Goal: Use online tool/utility: Use online tool/utility

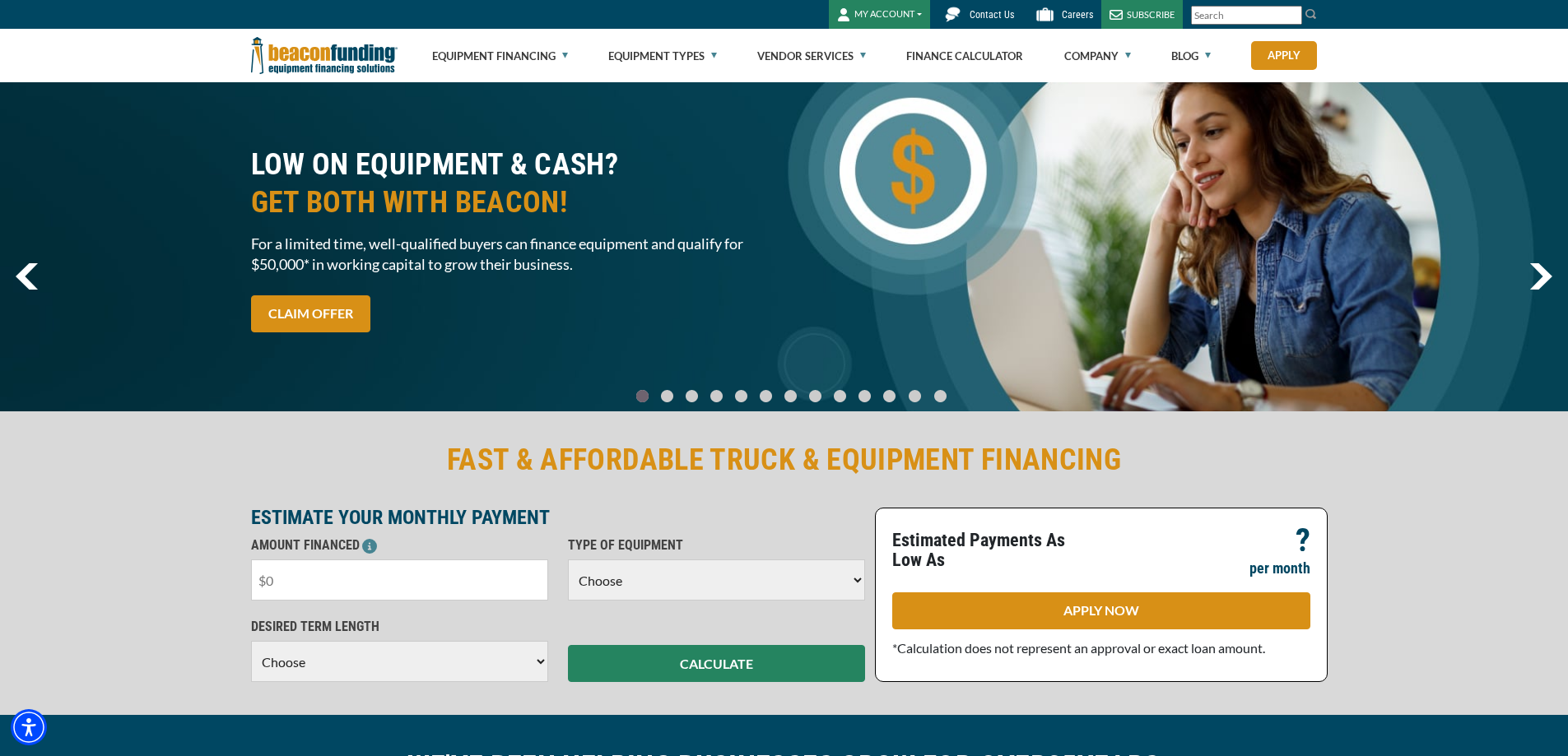
click at [355, 585] on input "text" at bounding box center [399, 579] width 297 height 41
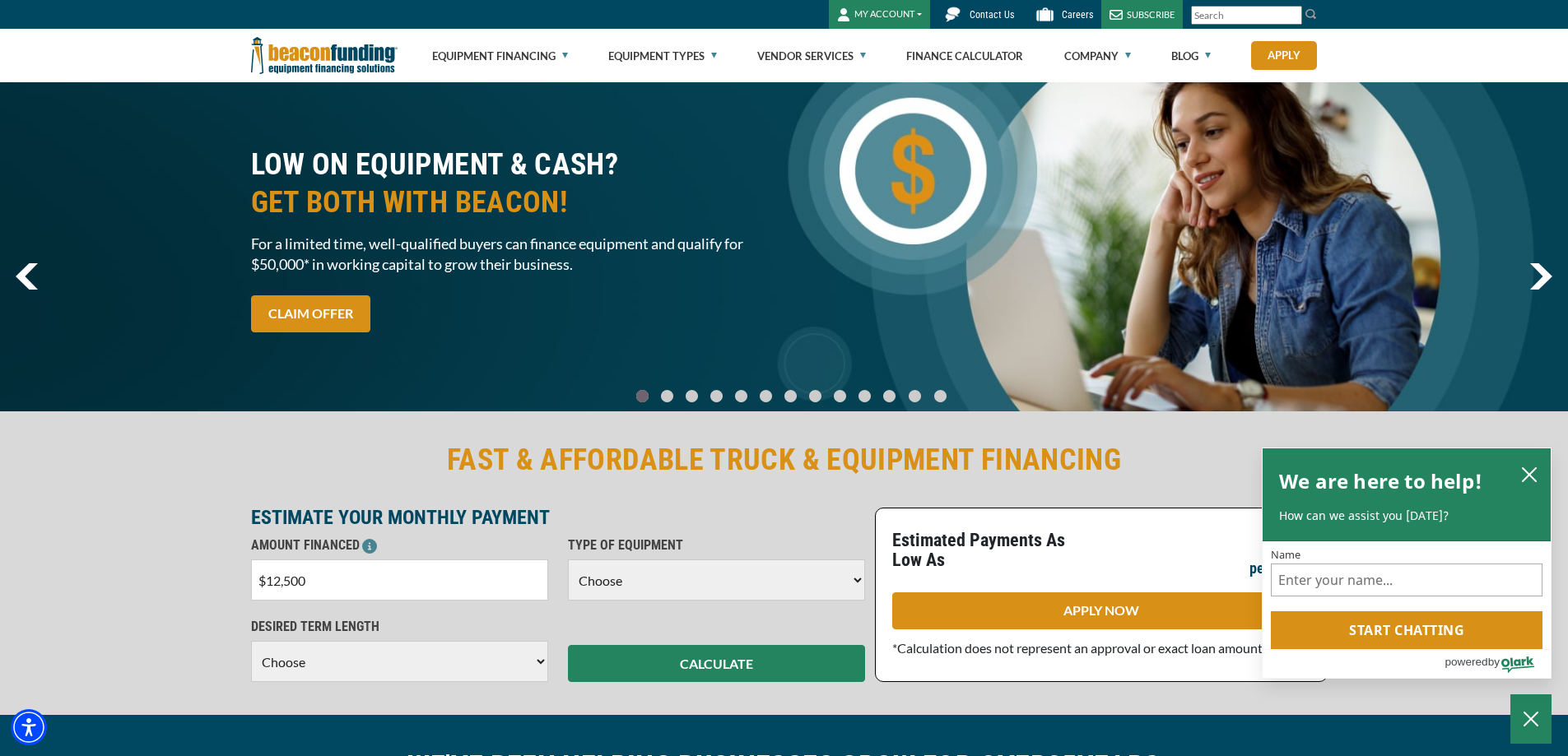
type input "$125,000"
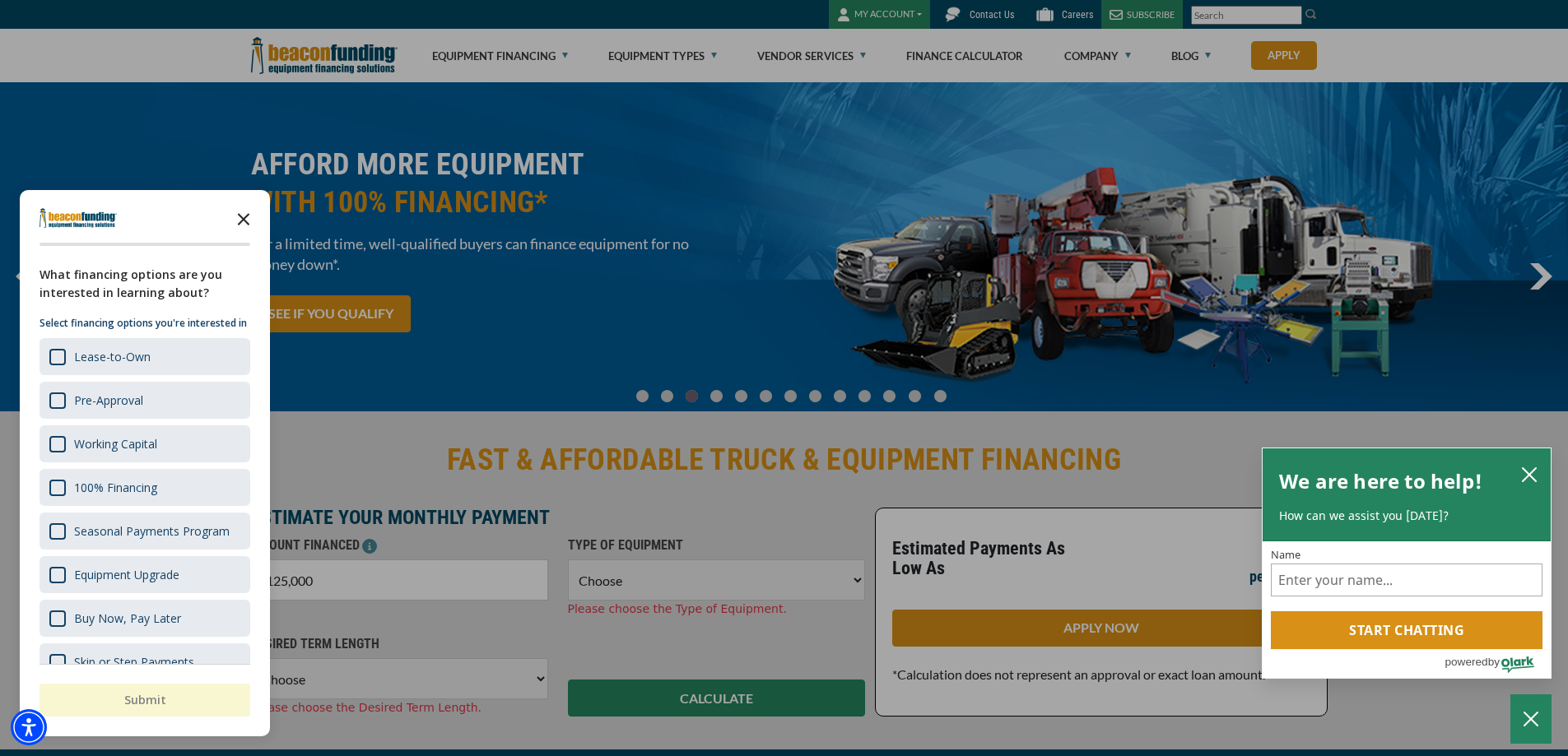
click at [243, 208] on icon "Close the survey" at bounding box center [243, 218] width 33 height 33
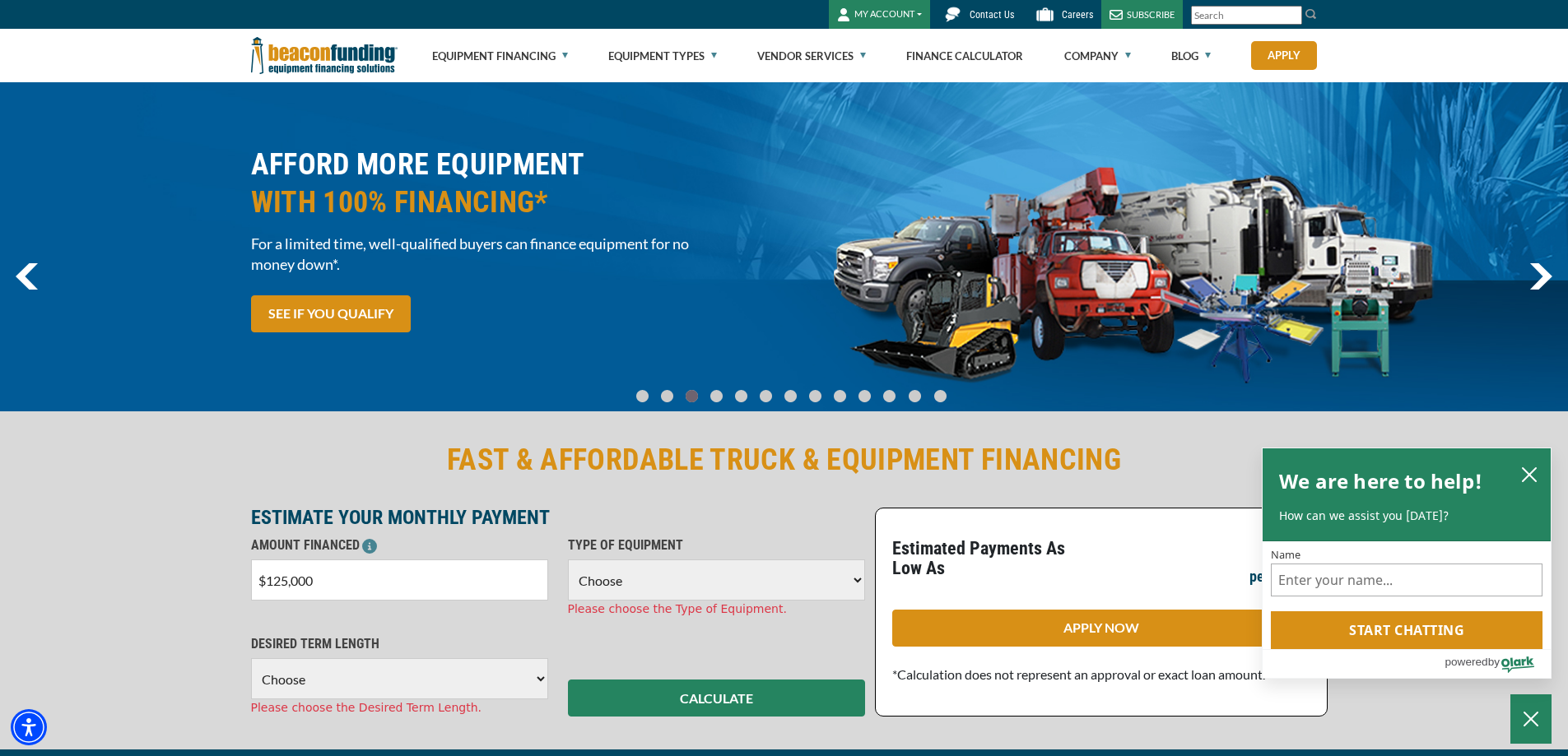
click at [688, 575] on select "Choose Backhoe Boom/Bucket Truck Chipper Commercial Mower Crane DTG/DTF Printin…" at bounding box center [716, 579] width 297 height 41
select select "5"
click at [568, 559] on select "Choose Backhoe Boom/Bucket Truck Chipper Commercial Mower Crane DTG/DTF Printin…" at bounding box center [716, 579] width 297 height 41
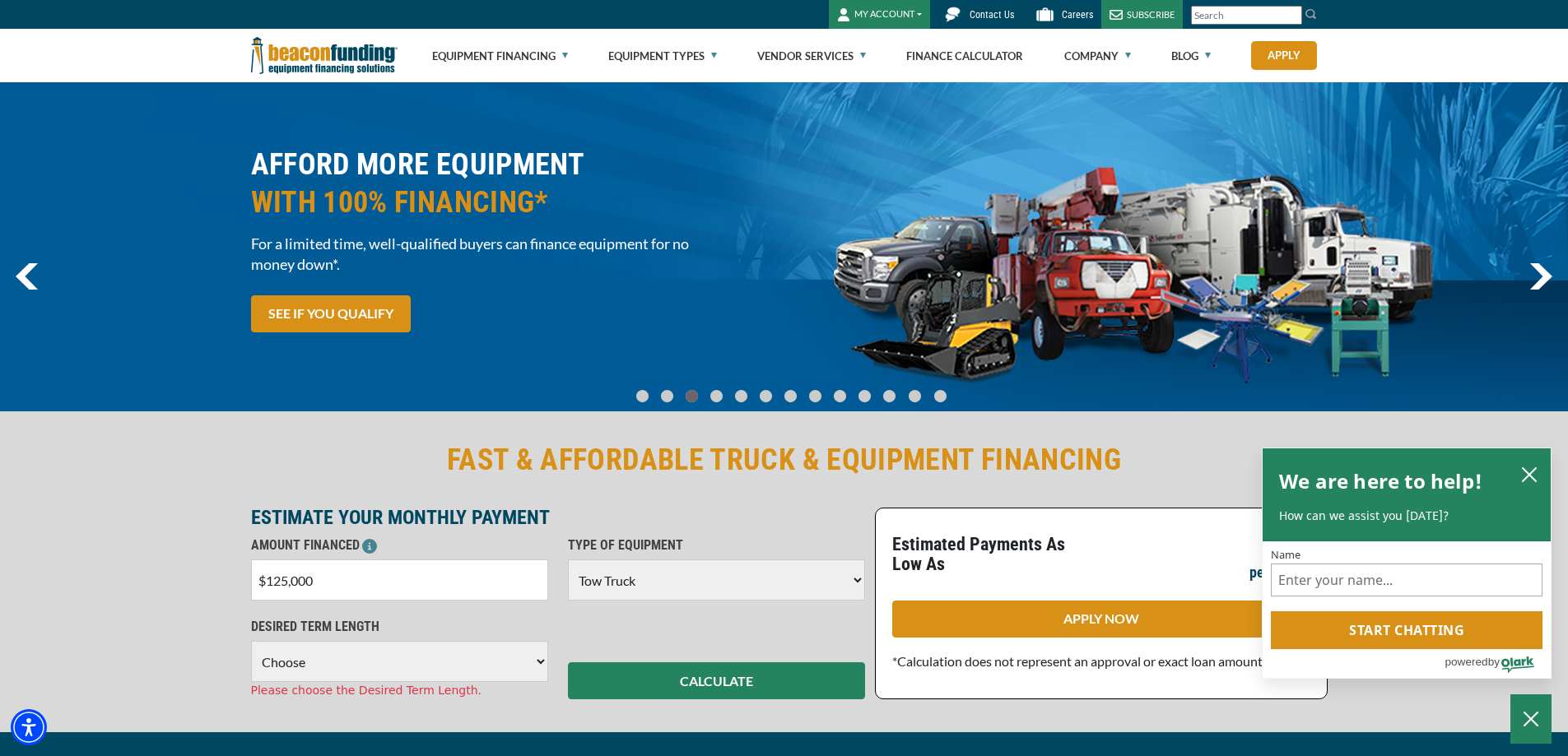
click at [407, 665] on select "Choose 36 Months 48 Months 60 Months 72 Months" at bounding box center [399, 661] width 297 height 41
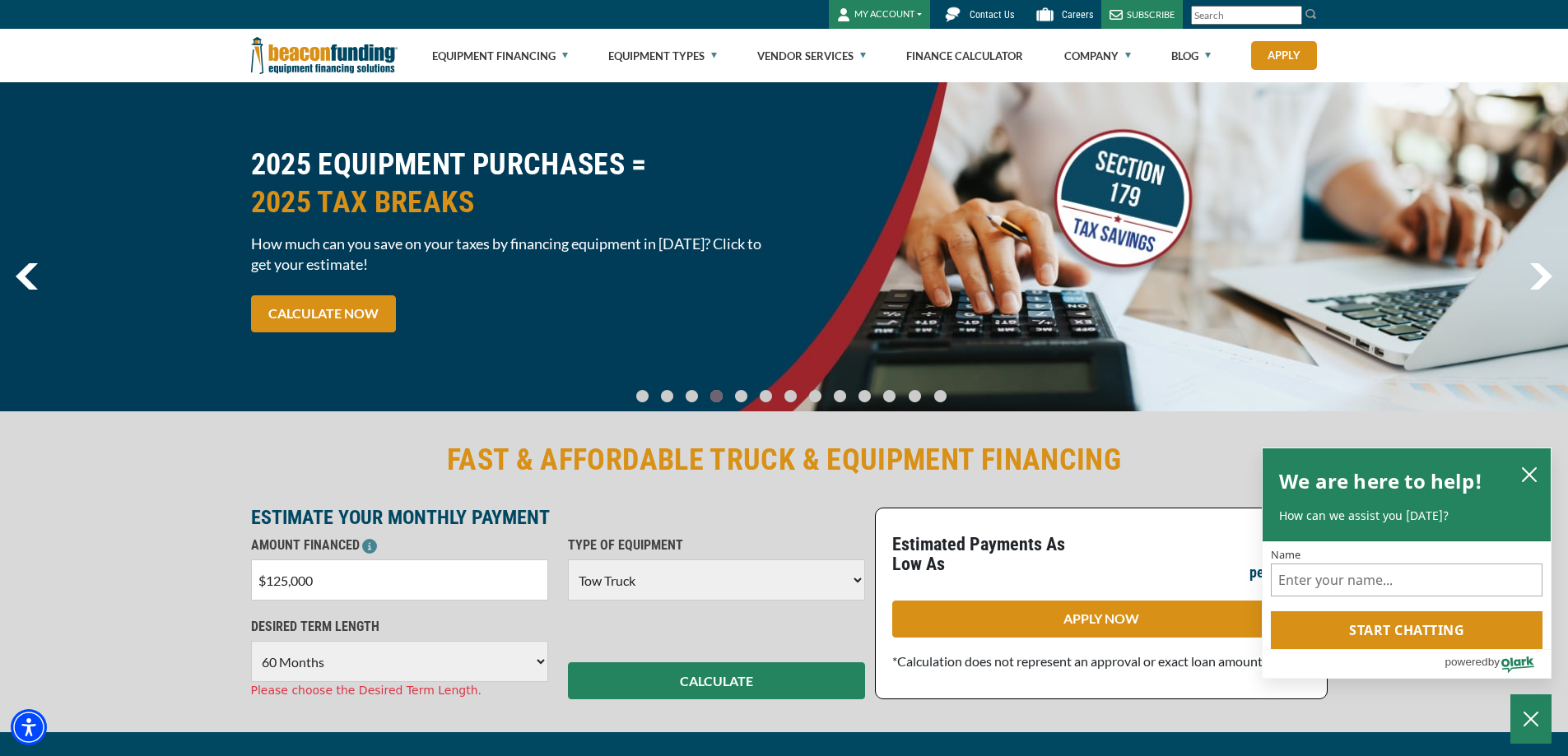
click at [251, 641] on select "Choose 36 Months 48 Months 60 Months 72 Months" at bounding box center [399, 661] width 297 height 41
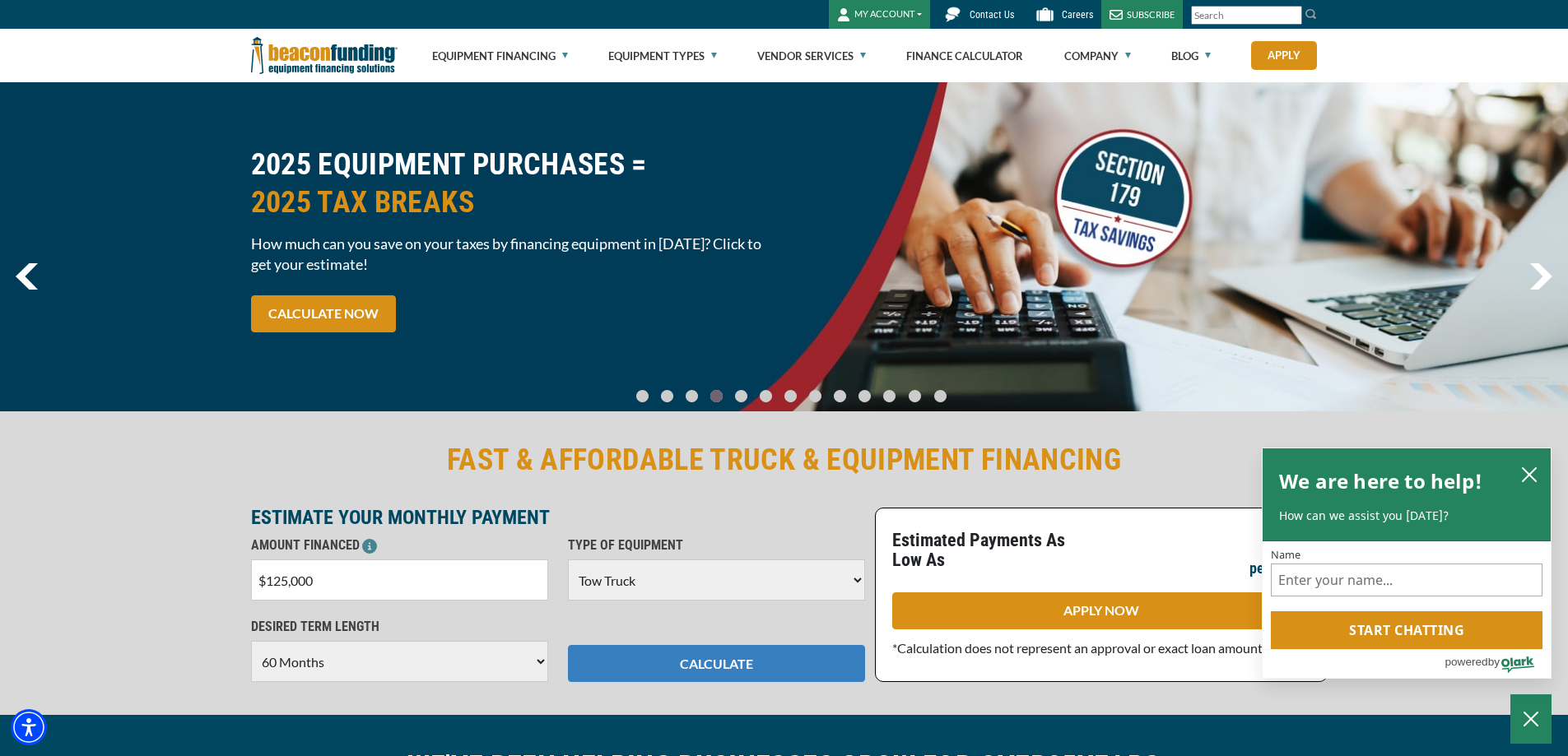
click at [689, 659] on button "CALCULATE" at bounding box center [716, 663] width 297 height 37
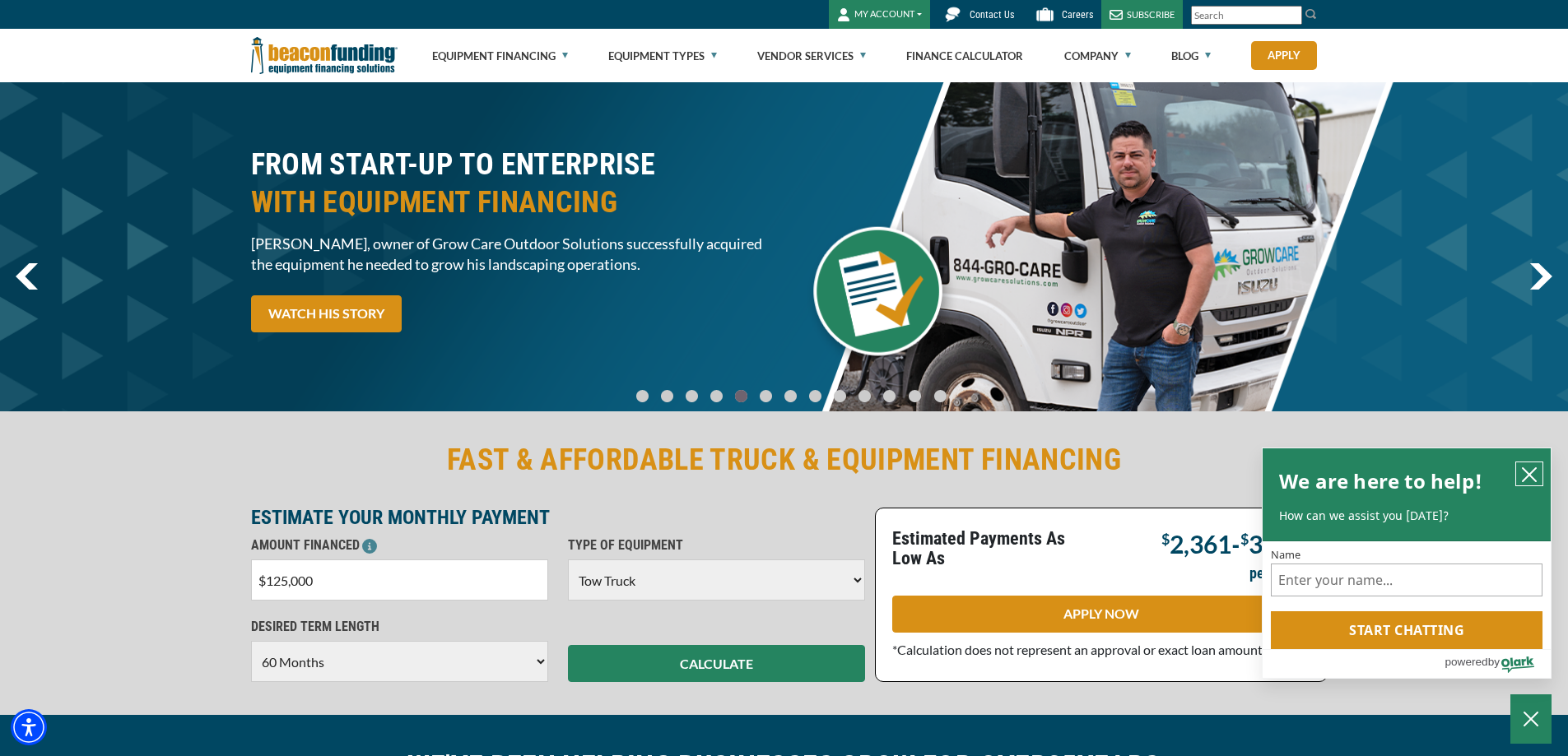
click at [1525, 474] on icon "close chatbox" at bounding box center [1530, 475] width 17 height 17
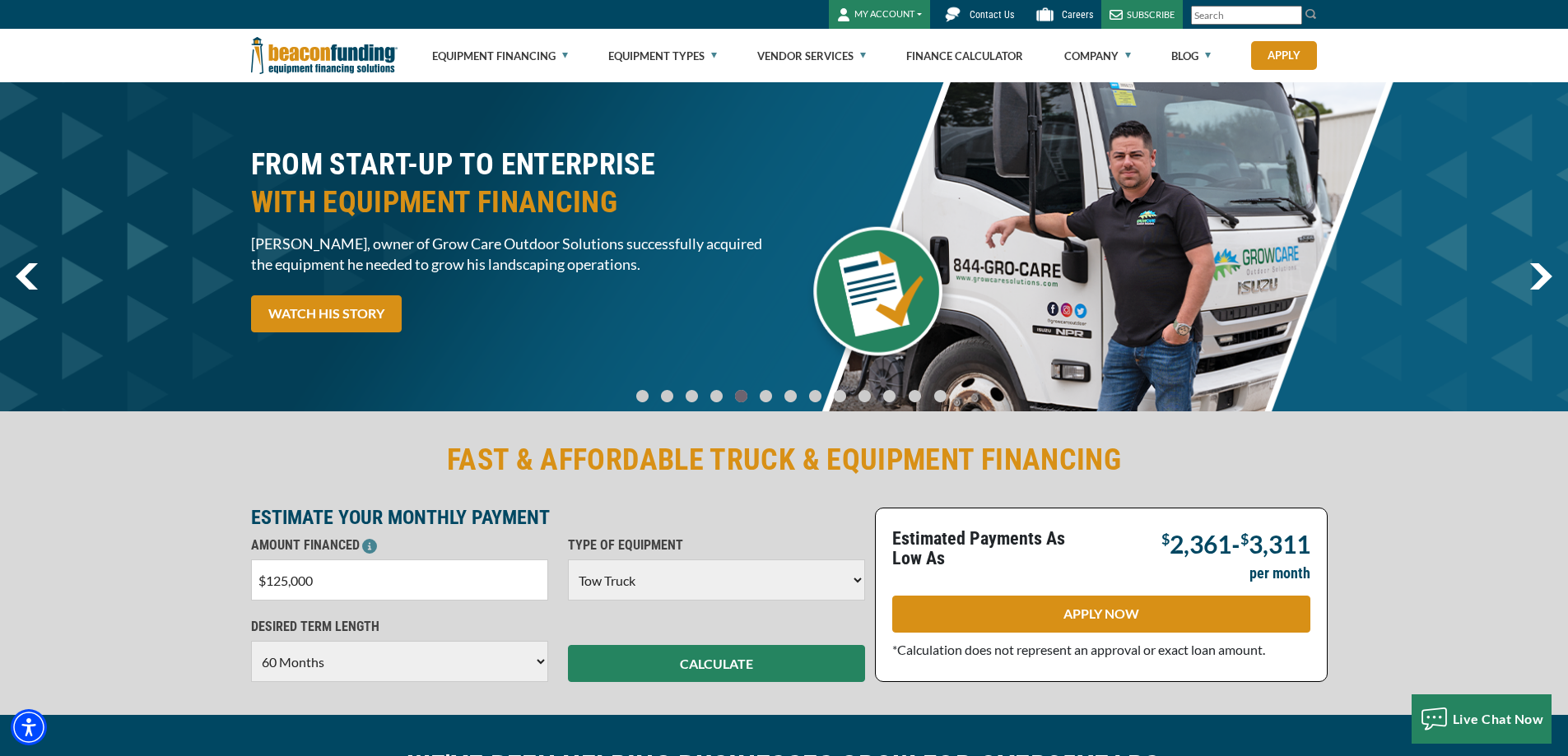
click at [415, 660] on select "Choose 36 Months 48 Months 60 Months 72 Months" at bounding box center [399, 661] width 297 height 41
click at [251, 641] on select "Choose 36 Months 48 Months 60 Months 72 Months" at bounding box center [399, 661] width 297 height 41
click at [402, 628] on p "DESIRED TERM LENGTH" at bounding box center [399, 627] width 297 height 20
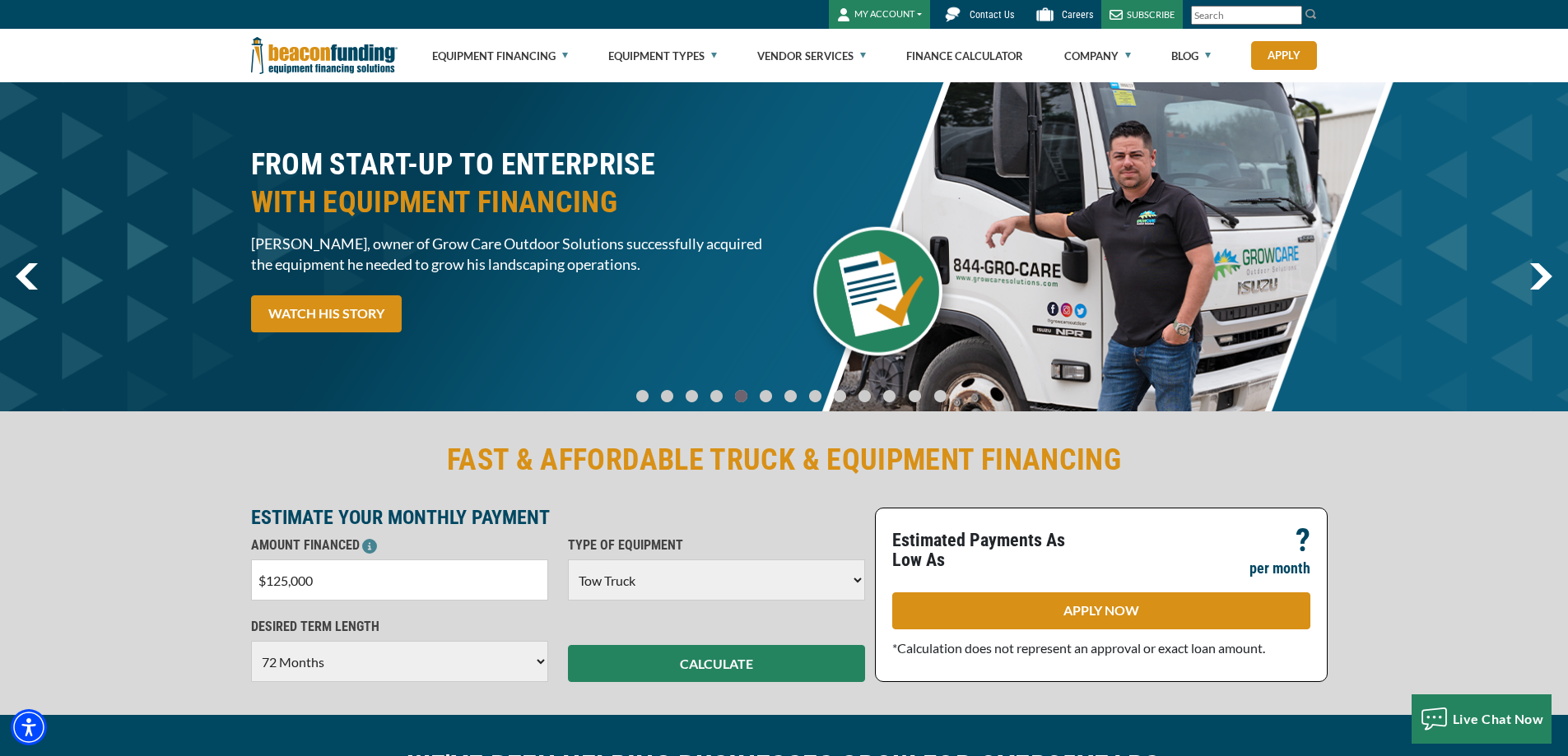
click at [446, 665] on select "Choose 36 Months 48 Months 60 Months 72 Months" at bounding box center [399, 661] width 297 height 41
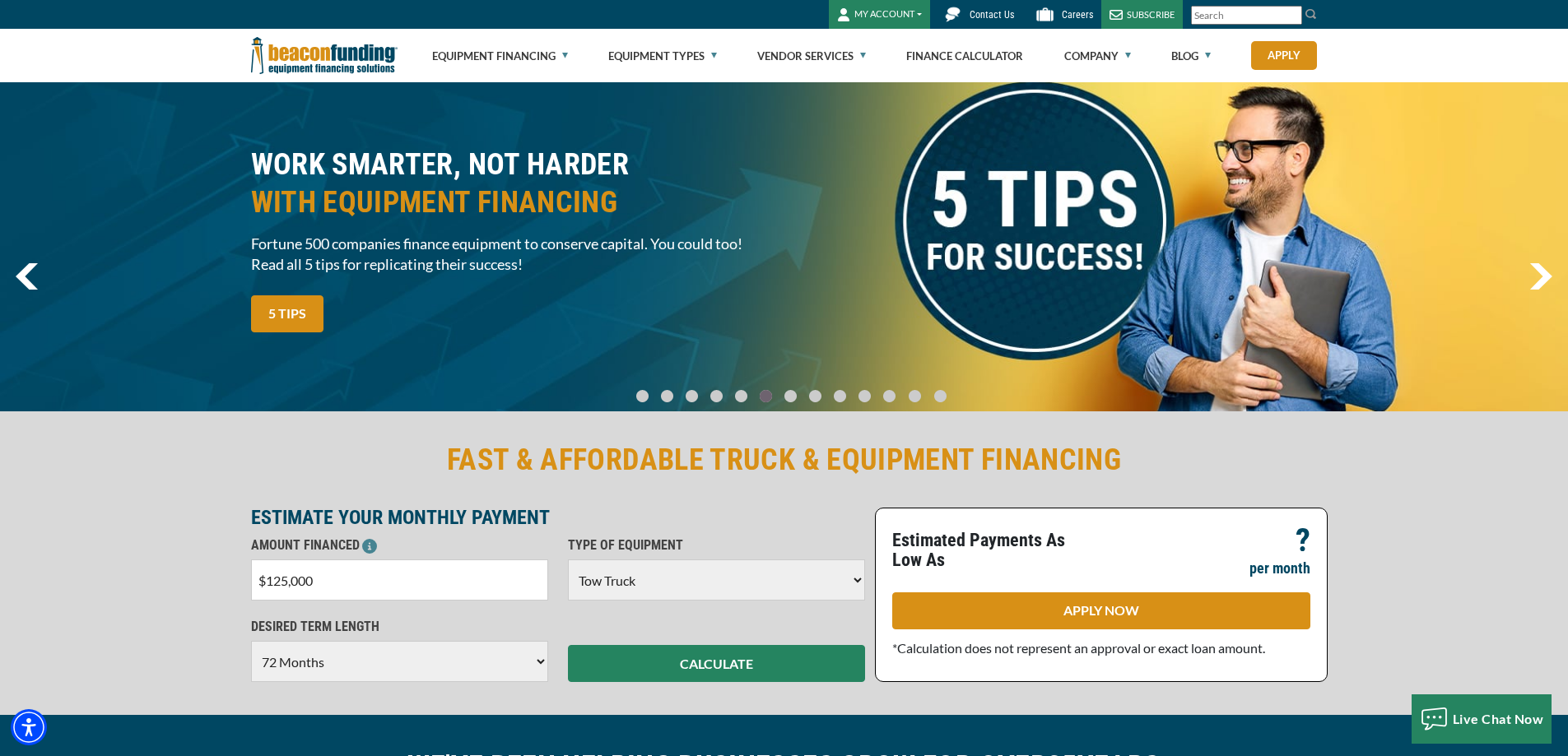
select select "60"
click at [251, 641] on select "Choose 36 Months 48 Months 60 Months 72 Months" at bounding box center [399, 661] width 297 height 41
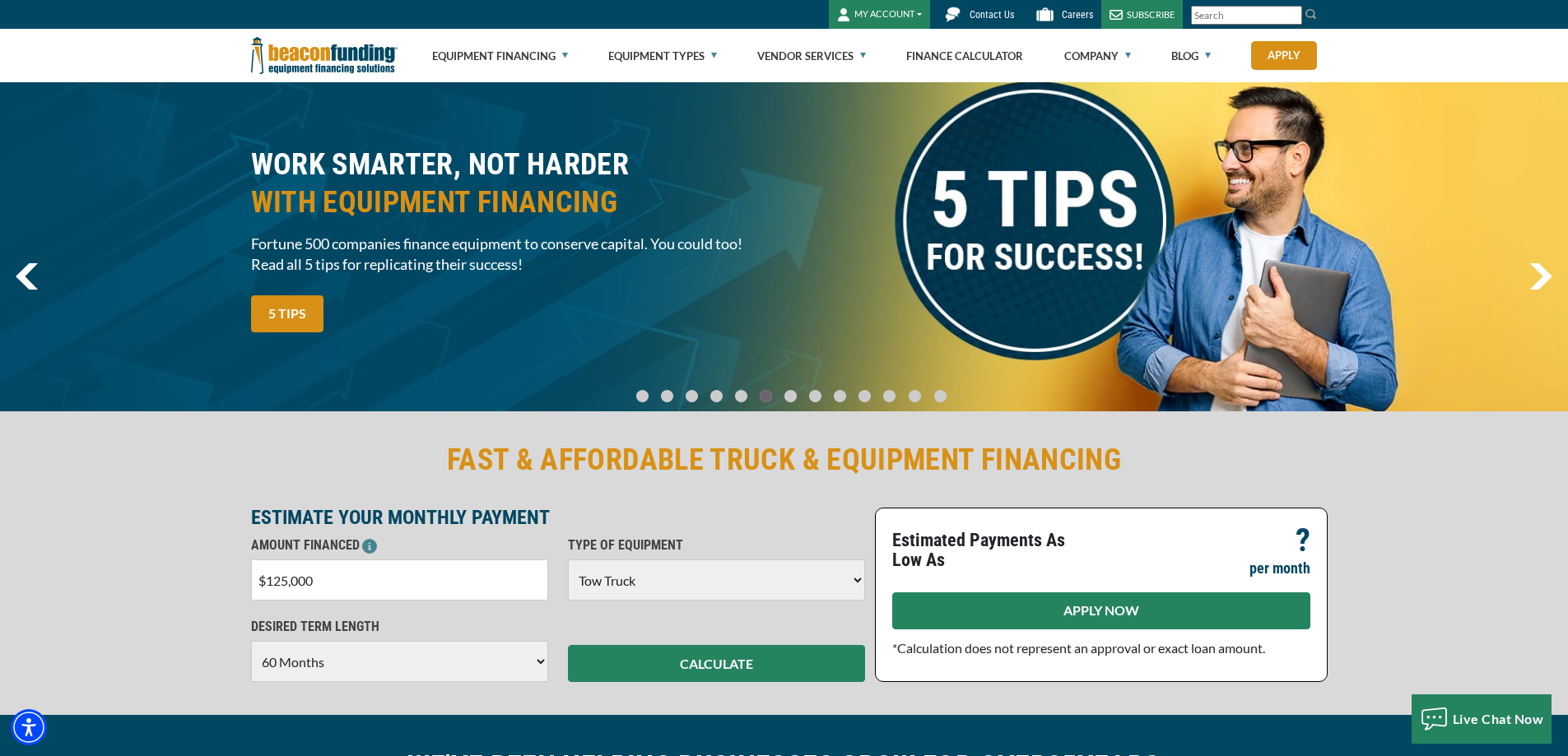
drag, startPoint x: 788, startPoint y: 618, endPoint x: 997, endPoint y: 599, distance: 209.9
click at [795, 616] on div "ESTIMATE YOUR MONTHLY PAYMENT AMOUNT FINANCED $125,000 Please enter the Amount …" at bounding box center [558, 594] width 634 height 174
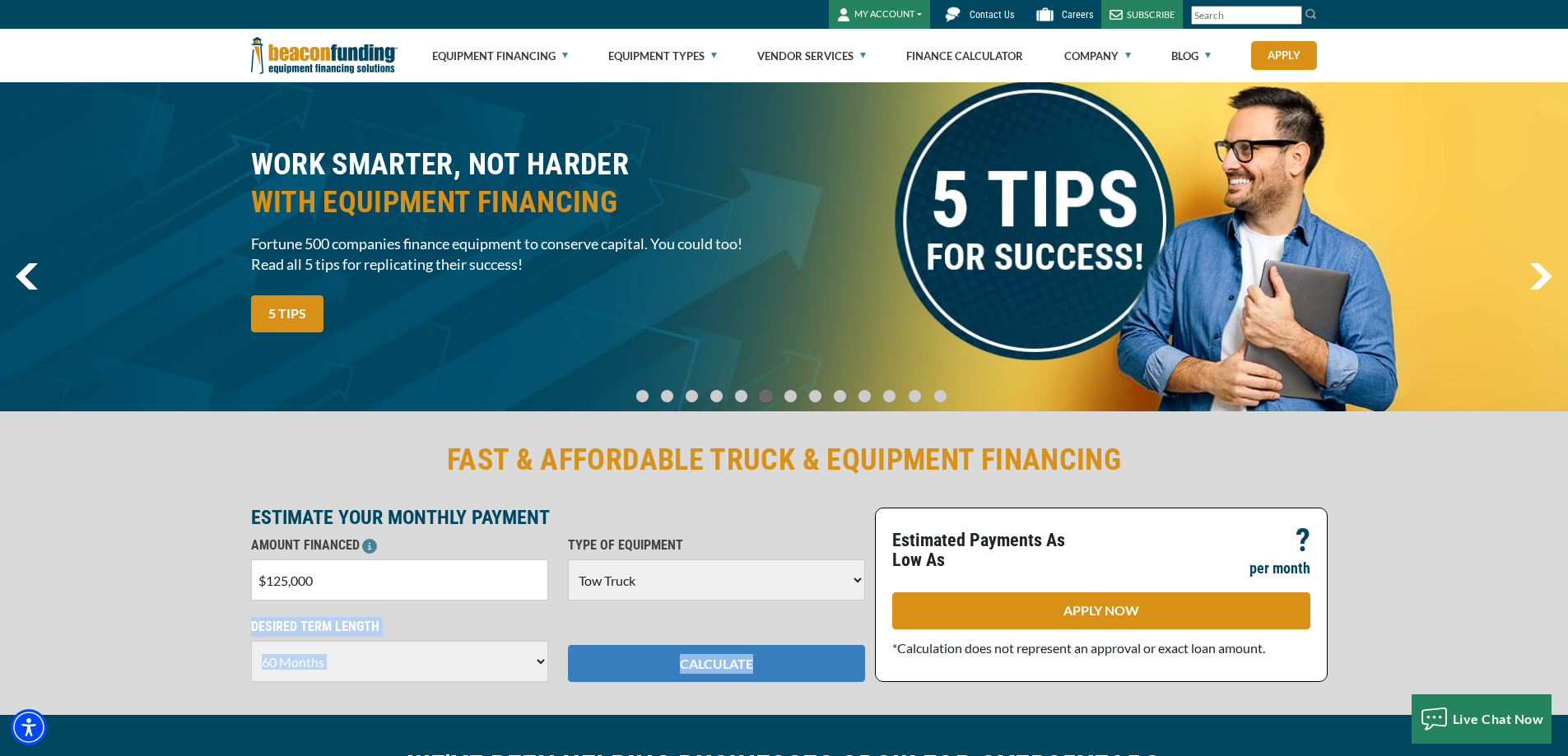
click at [729, 665] on button "CALCULATE" at bounding box center [716, 663] width 297 height 37
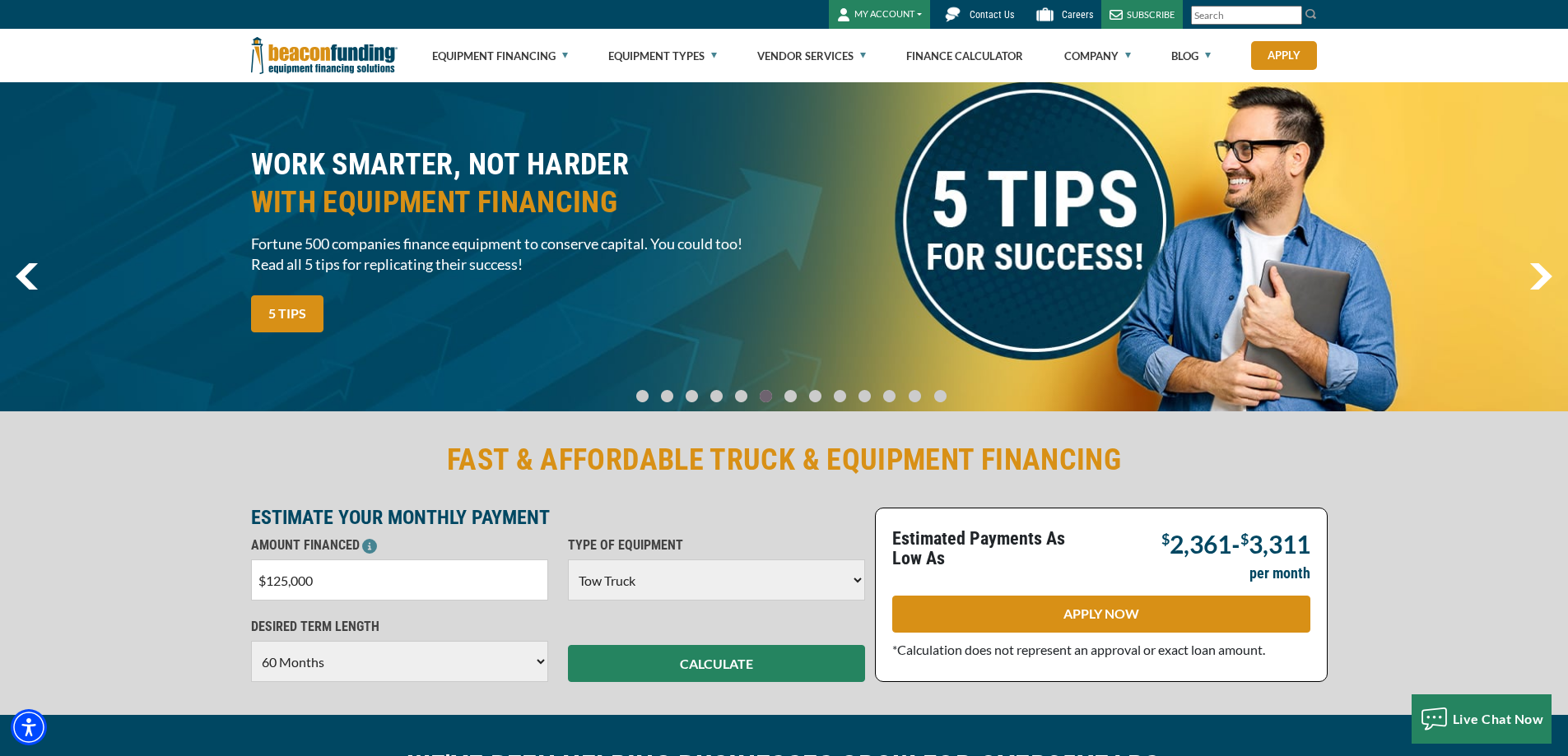
click at [411, 581] on input "$125,000" at bounding box center [399, 579] width 297 height 41
drag, startPoint x: 387, startPoint y: 579, endPoint x: 215, endPoint y: 562, distance: 172.8
click at [222, 563] on div "FAST & AFFORDABLE TRUCK & EQUIPMENT FINANCING ESTIMATE YOUR MONTHLY PAYMENT AMO…" at bounding box center [784, 562] width 1568 height 307
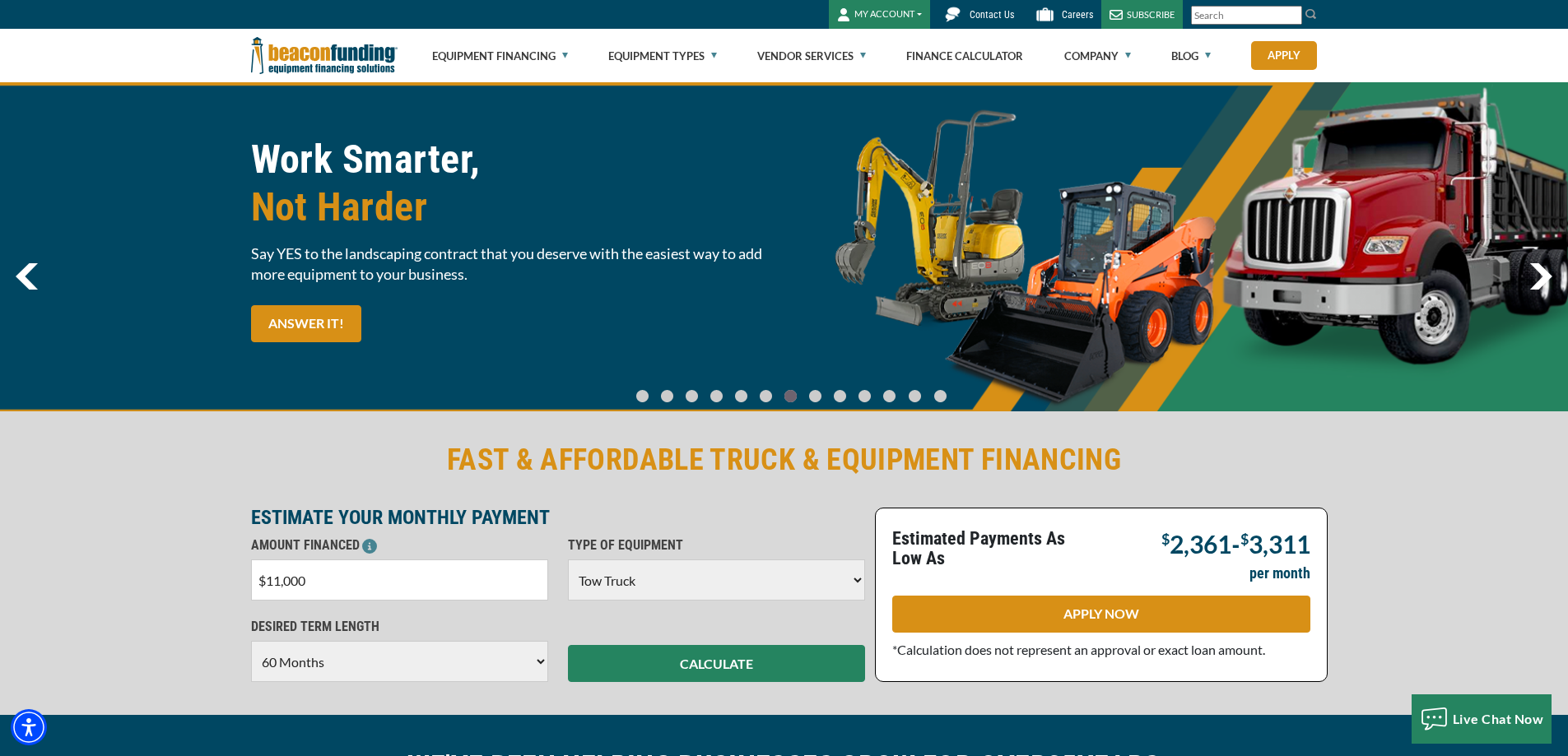
type input "$110,000"
click at [729, 664] on button "CALCULATE" at bounding box center [716, 663] width 297 height 37
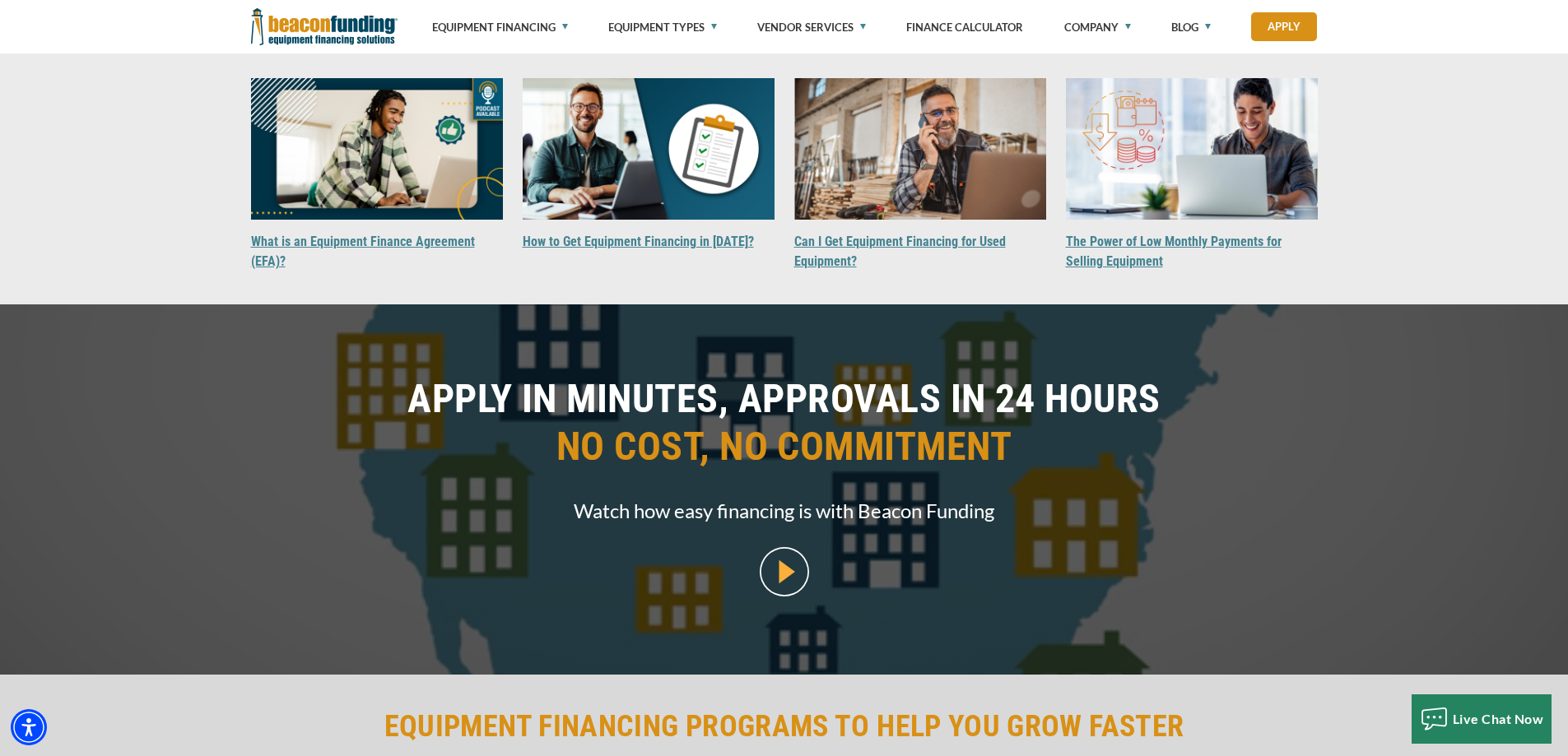
scroll to position [1564, 0]
